Goal: Information Seeking & Learning: Understand process/instructions

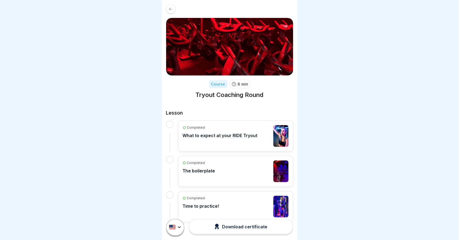
click at [263, 227] on div "Download certificate" at bounding box center [240, 227] width 53 height 6
click at [245, 204] on div "Completed Time to practice!" at bounding box center [236, 207] width 106 height 22
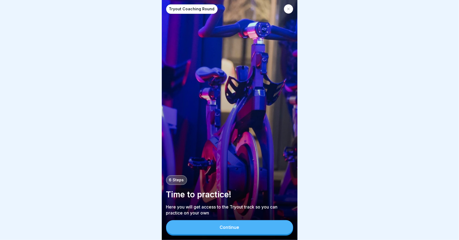
click at [256, 224] on button "Continue" at bounding box center [229, 227] width 127 height 14
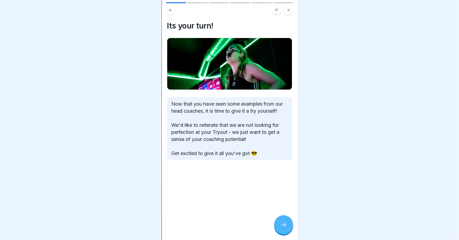
click at [289, 229] on div at bounding box center [283, 224] width 19 height 19
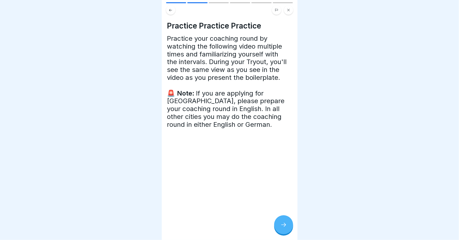
click at [284, 222] on icon at bounding box center [283, 225] width 7 height 7
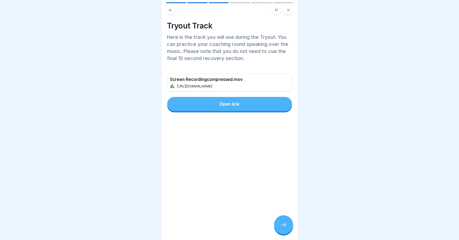
click at [282, 221] on div at bounding box center [283, 224] width 19 height 19
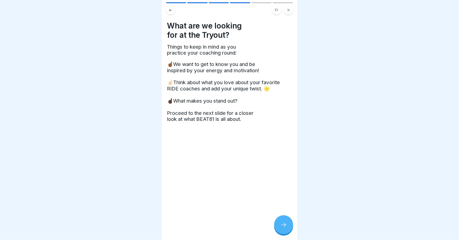
click at [170, 12] on button at bounding box center [170, 9] width 9 height 9
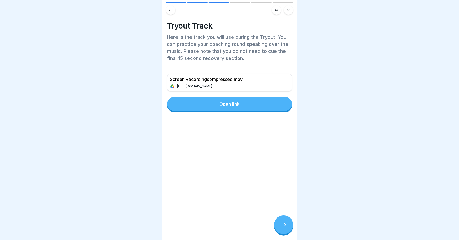
click at [214, 84] on p "[URL][DOMAIN_NAME]" at bounding box center [195, 86] width 37 height 4
click at [241, 105] on button "Open link" at bounding box center [229, 104] width 125 height 14
click at [387, 144] on div at bounding box center [229, 120] width 459 height 240
click at [248, 84] on div "Screen Recordingcompressed.mov [URL][DOMAIN_NAME]" at bounding box center [208, 82] width 80 height 17
click at [223, 83] on div "Screen Recordingcompressed.mov [URL][DOMAIN_NAME]" at bounding box center [208, 82] width 80 height 17
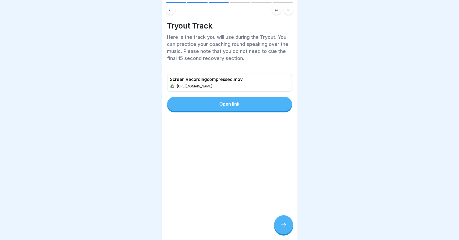
click at [232, 111] on button "Open link" at bounding box center [229, 104] width 125 height 14
click at [281, 226] on icon at bounding box center [283, 225] width 7 height 7
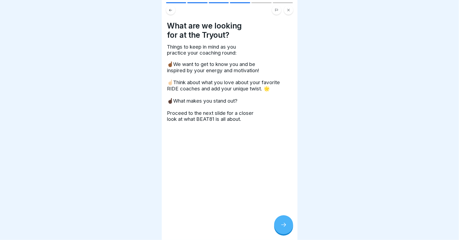
click at [287, 224] on div at bounding box center [283, 224] width 19 height 19
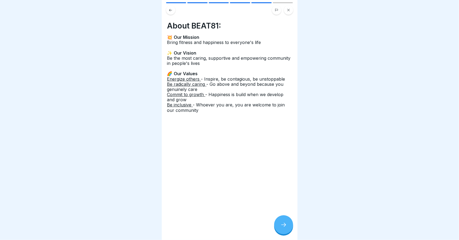
click at [283, 221] on div at bounding box center [283, 224] width 19 height 19
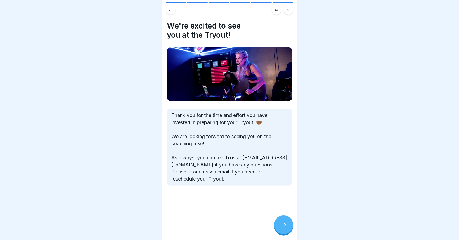
click at [286, 224] on icon at bounding box center [283, 225] width 7 height 7
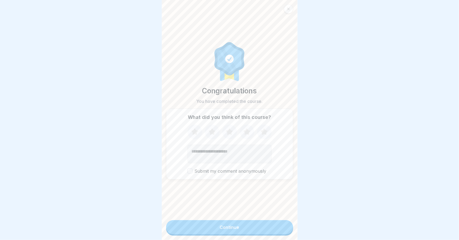
click at [277, 228] on button "Continue" at bounding box center [229, 227] width 127 height 14
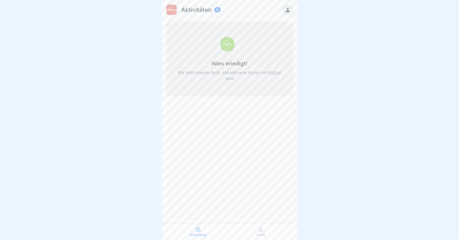
click at [264, 229] on div "Profil" at bounding box center [261, 232] width 60 height 10
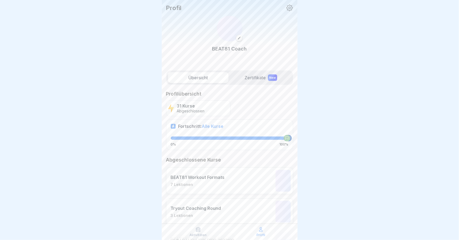
click at [261, 231] on icon at bounding box center [260, 229] width 5 height 5
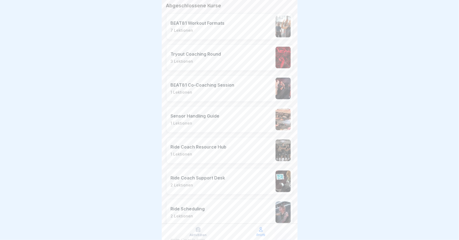
scroll to position [155, 0]
click at [238, 209] on div "Ride Scheduling 2 Lektionen" at bounding box center [229, 211] width 127 height 27
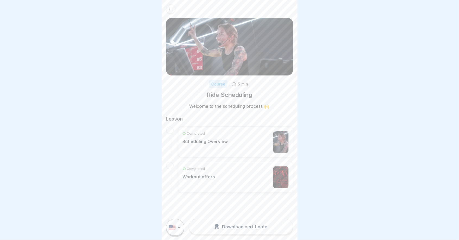
click at [241, 144] on div "Completed Scheduling Overview" at bounding box center [236, 142] width 106 height 22
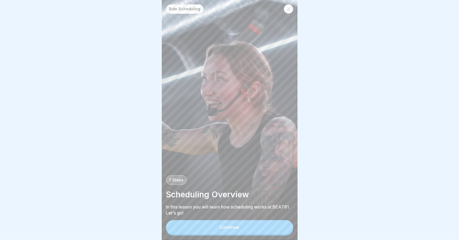
click at [261, 231] on button "Continue" at bounding box center [229, 227] width 127 height 14
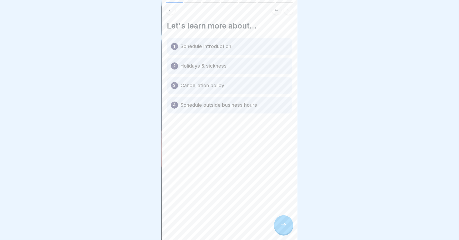
click at [288, 224] on div at bounding box center [283, 224] width 19 height 19
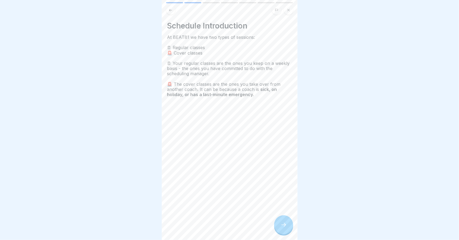
click at [171, 12] on button at bounding box center [170, 9] width 9 height 9
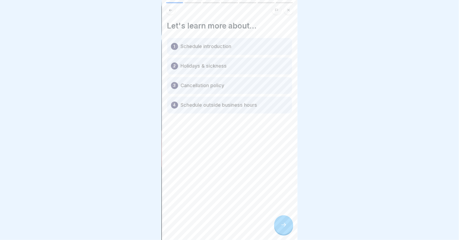
click at [172, 14] on div at bounding box center [229, 9] width 127 height 9
click at [172, 13] on button at bounding box center [170, 9] width 9 height 9
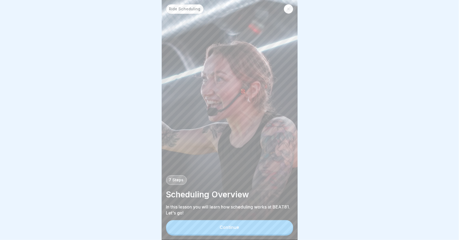
click at [289, 12] on div at bounding box center [288, 8] width 9 height 9
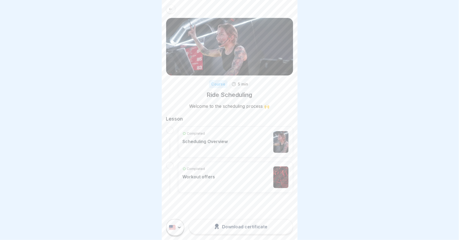
click at [173, 13] on link at bounding box center [229, 8] width 127 height 9
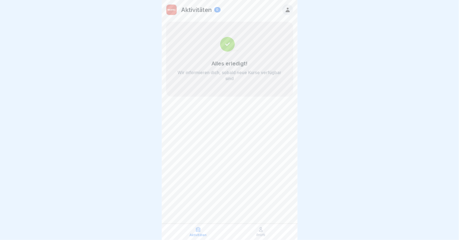
click at [263, 231] on icon at bounding box center [260, 229] width 5 height 5
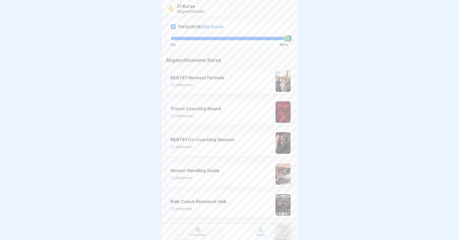
scroll to position [100, 0]
click at [262, 112] on div "Tryout Coaching Round 3 Lektionen" at bounding box center [229, 112] width 127 height 27
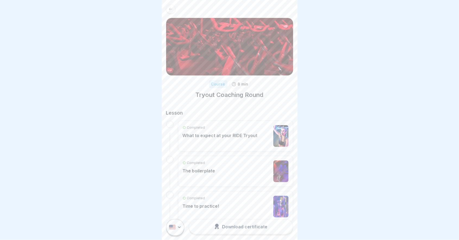
click at [236, 206] on div "Completed Time to practice!" at bounding box center [236, 207] width 106 height 22
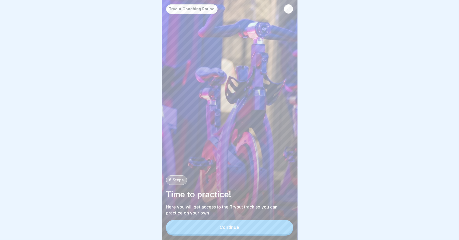
click at [255, 227] on button "Continue" at bounding box center [229, 227] width 127 height 14
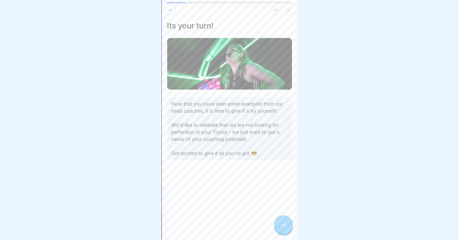
click at [284, 225] on icon at bounding box center [283, 225] width 5 height 4
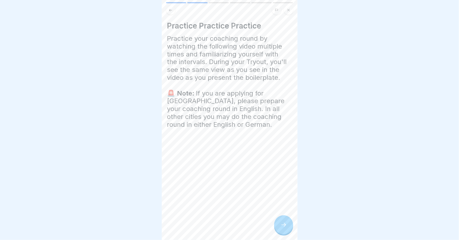
click at [282, 222] on icon at bounding box center [283, 225] width 7 height 7
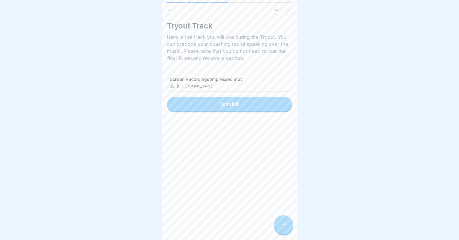
click at [284, 220] on div at bounding box center [283, 224] width 19 height 19
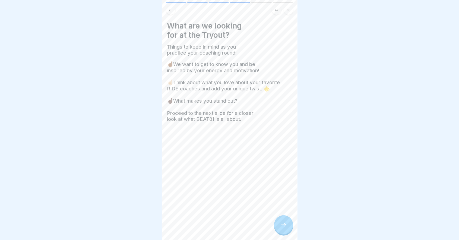
click at [172, 11] on icon at bounding box center [171, 10] width 4 height 4
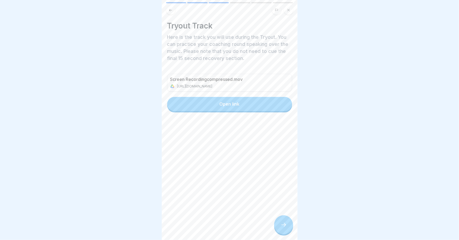
click at [175, 13] on div at bounding box center [229, 9] width 127 height 9
click at [171, 15] on div "Tryout Track Here is the track you will use during the Tryout. You can practice…" at bounding box center [230, 120] width 136 height 240
click at [174, 12] on button at bounding box center [170, 9] width 9 height 9
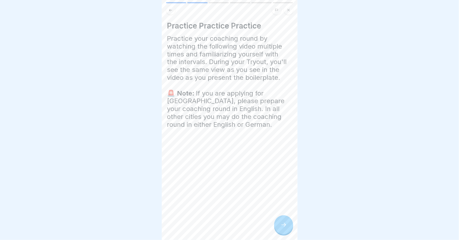
click at [173, 15] on div "Practice Practice Practice Practice your coaching round by watching the followi…" at bounding box center [230, 120] width 136 height 240
click at [172, 12] on button at bounding box center [170, 9] width 9 height 9
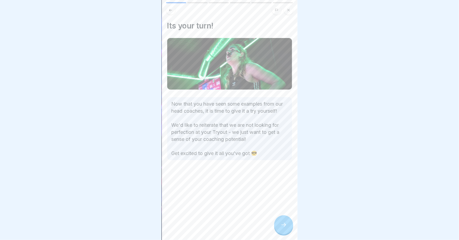
click at [170, 14] on button at bounding box center [170, 9] width 9 height 9
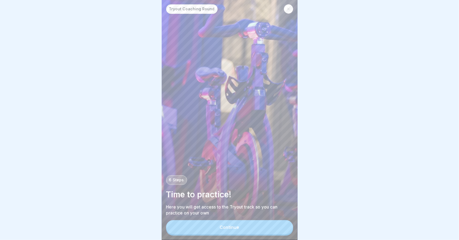
click at [289, 12] on div at bounding box center [288, 8] width 9 height 9
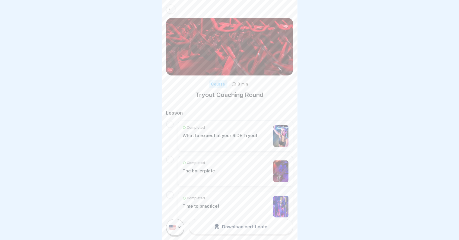
click at [233, 169] on div "Completed The boilerplate" at bounding box center [236, 171] width 106 height 22
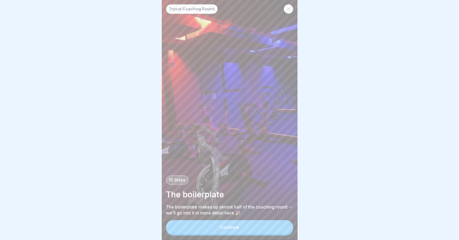
click at [229, 227] on div "Continue" at bounding box center [230, 227] width 20 height 5
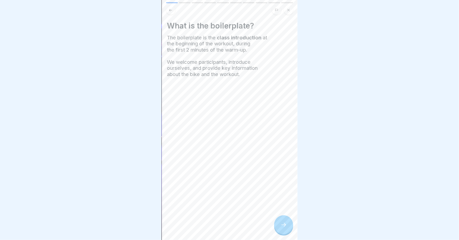
click at [284, 225] on icon at bounding box center [283, 225] width 5 height 4
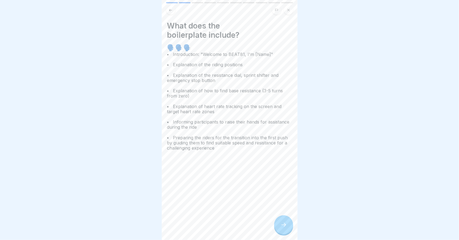
click at [282, 224] on icon at bounding box center [283, 225] width 7 height 7
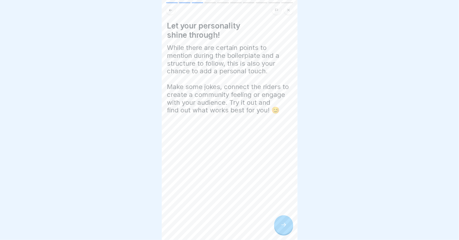
click at [283, 225] on icon at bounding box center [283, 225] width 7 height 7
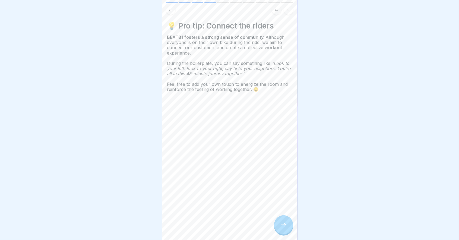
click at [283, 225] on icon at bounding box center [283, 225] width 7 height 7
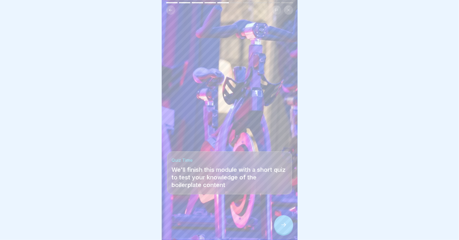
click at [287, 220] on div at bounding box center [283, 224] width 19 height 19
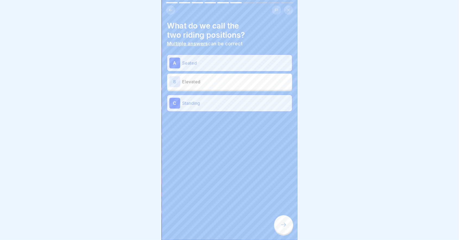
click at [290, 11] on icon at bounding box center [288, 9] width 3 height 3
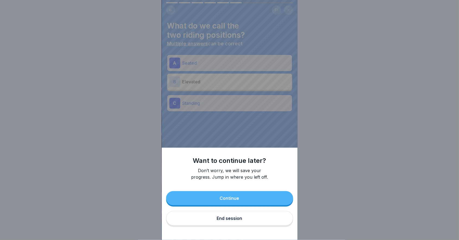
click at [244, 224] on button "End session" at bounding box center [229, 218] width 127 height 15
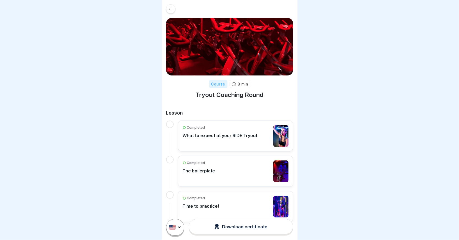
click at [237, 135] on p "What to expect at your RIDE Tryout" at bounding box center [220, 135] width 75 height 5
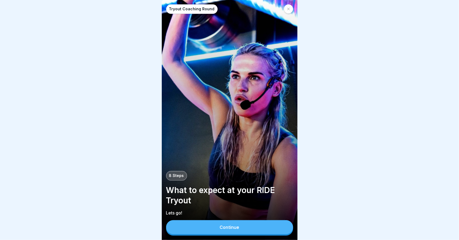
click at [248, 230] on button "Continue" at bounding box center [229, 227] width 127 height 14
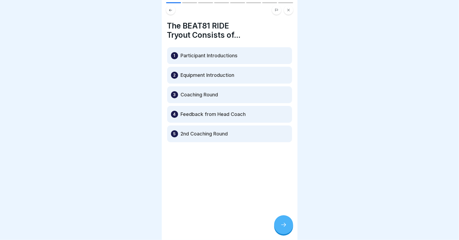
click at [218, 93] on p "Coaching Round" at bounding box center [199, 94] width 37 height 7
click at [283, 227] on icon at bounding box center [283, 225] width 7 height 7
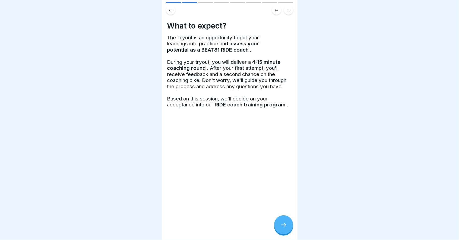
click at [283, 223] on icon at bounding box center [283, 225] width 7 height 7
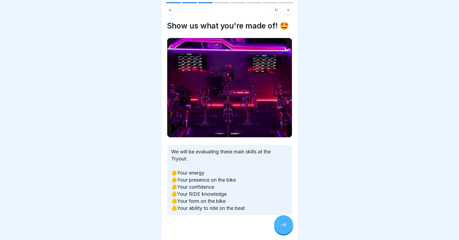
click at [285, 228] on div at bounding box center [283, 224] width 19 height 19
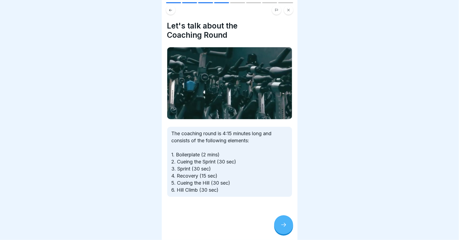
click at [281, 226] on icon at bounding box center [283, 225] width 7 height 7
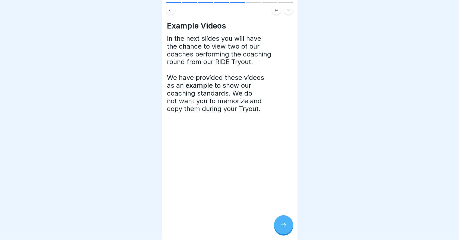
click at [281, 226] on icon at bounding box center [283, 225] width 7 height 7
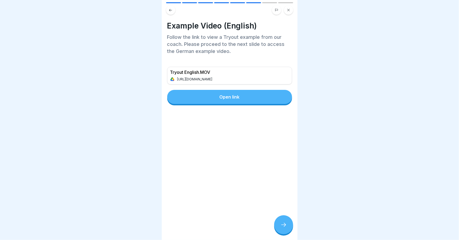
click at [214, 77] on p "https://drive.google.com/file/d/1tu7D3_h6DHRwmSHWzU2XWtu7AAKoaGdU/view?usp=driv…" at bounding box center [195, 79] width 37 height 4
click at [225, 96] on div "Open link" at bounding box center [230, 96] width 20 height 5
click at [226, 101] on button "Open link" at bounding box center [229, 97] width 125 height 14
